Goal: Task Accomplishment & Management: Manage account settings

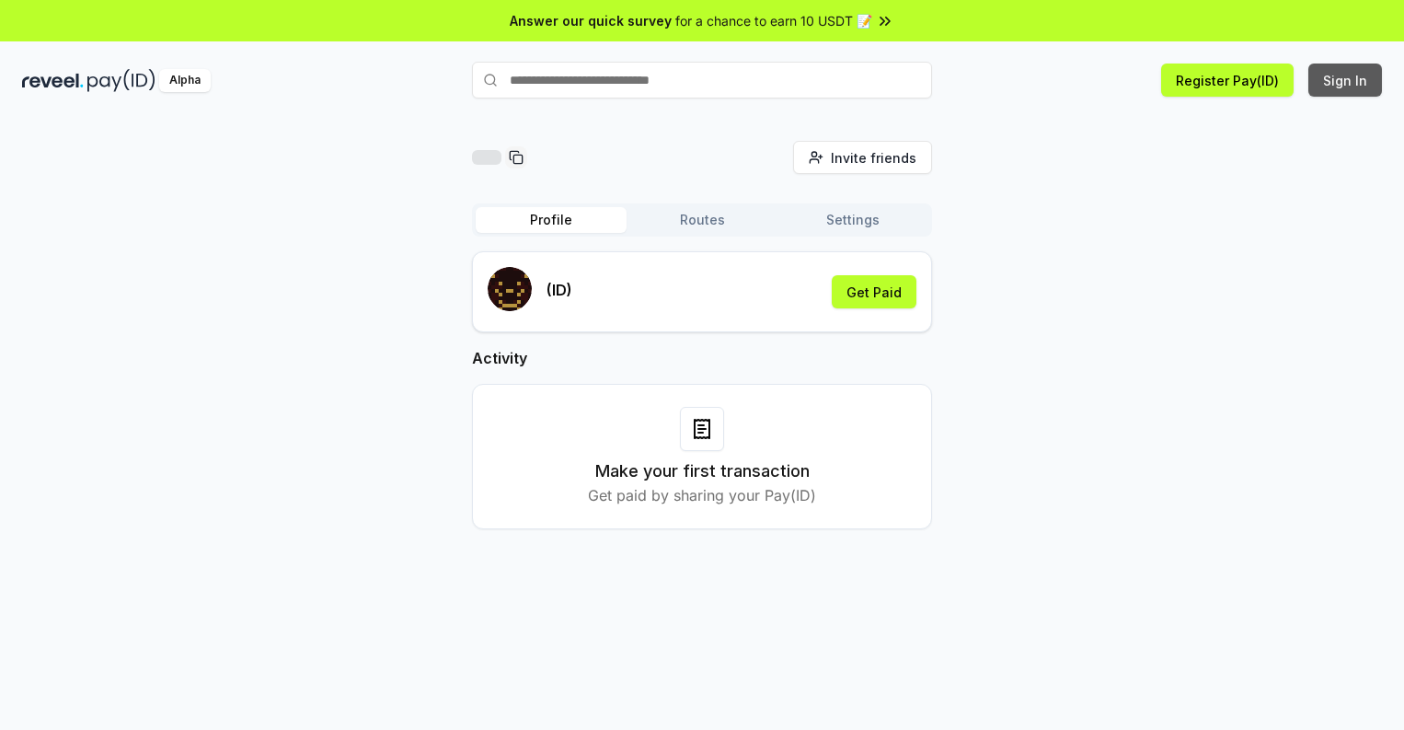
click at [1346, 80] on button "Sign In" at bounding box center [1345, 79] width 74 height 33
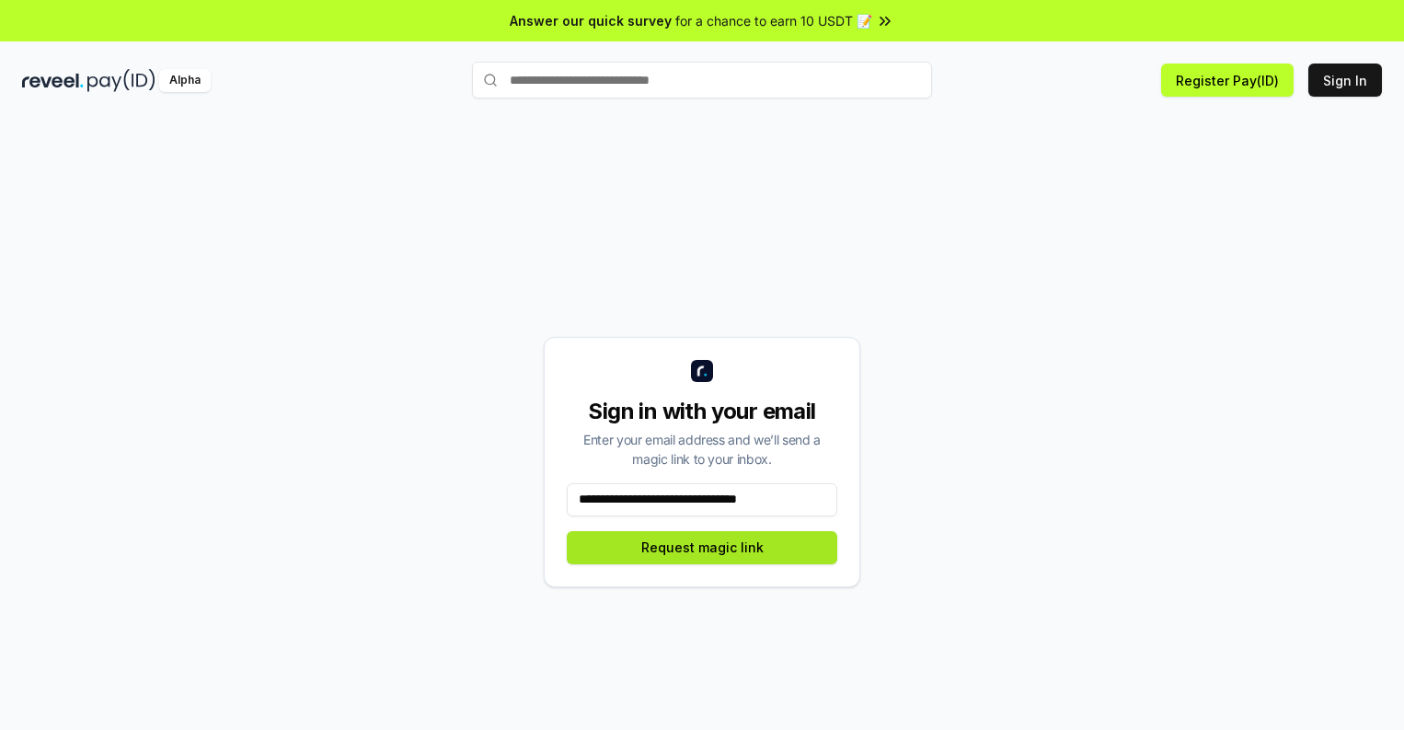
type input "**********"
click at [702, 547] on button "Request magic link" at bounding box center [702, 547] width 271 height 33
